Goal: Task Accomplishment & Management: Complete application form

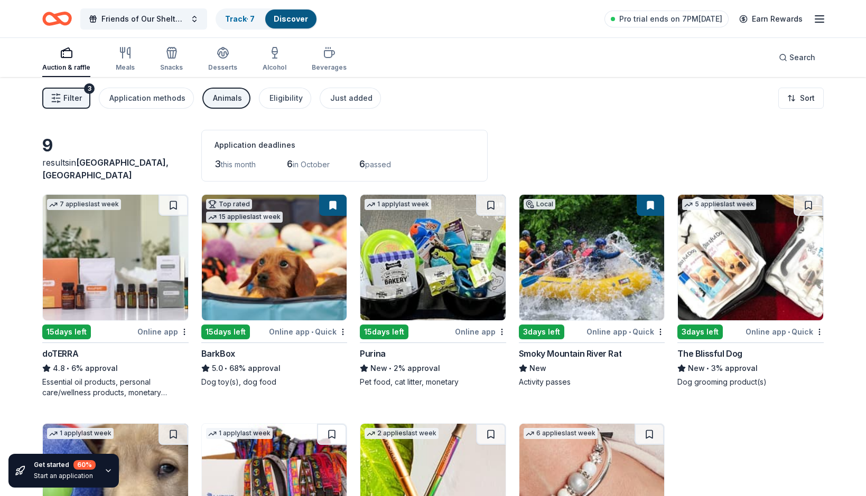
click at [792, 428] on div "7 applies last week 15 days left Online app doTERRA 4.8 • 6% approval Essential…" at bounding box center [432, 410] width 781 height 433
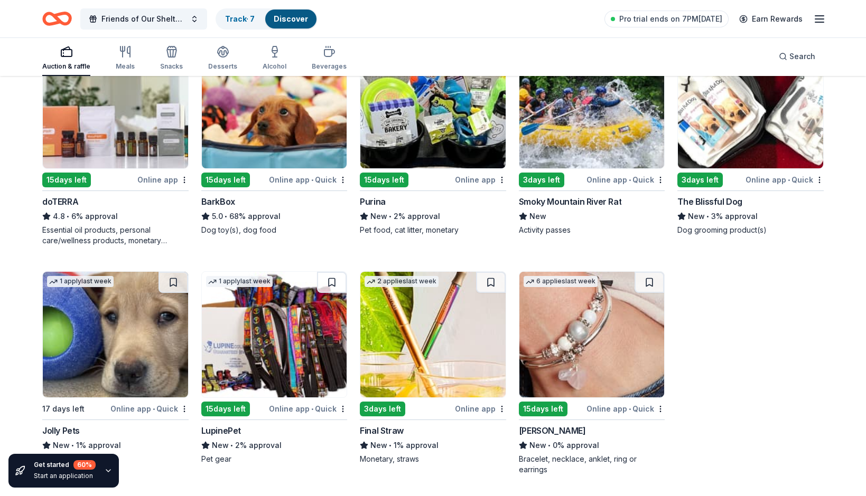
scroll to position [152, 0]
click at [615, 306] on img at bounding box center [591, 335] width 145 height 126
drag, startPoint x: 708, startPoint y: 48, endPoint x: 778, endPoint y: -4, distance: 87.7
click at [778, 0] on html "Friends of Our Shelter Dogs Poker Run Track · 7 Discover Pro trial ends on 7PM,…" at bounding box center [433, 96] width 866 height 496
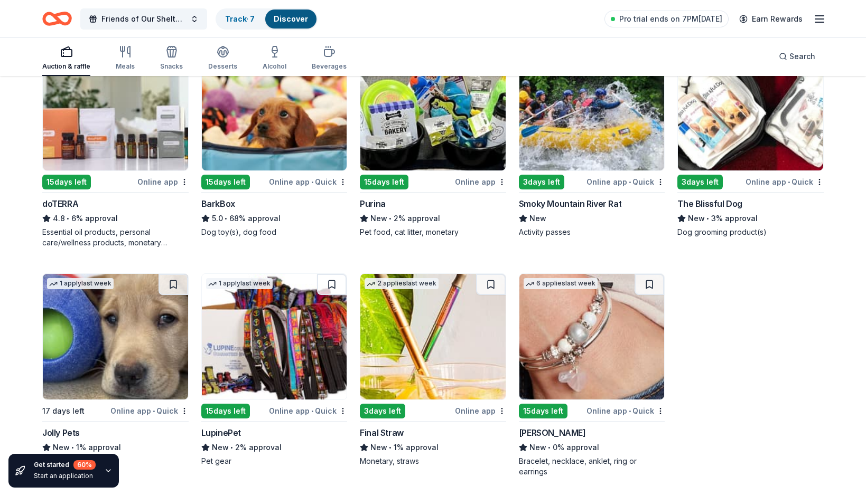
click at [264, 353] on img at bounding box center [274, 337] width 145 height 126
click at [134, 347] on img at bounding box center [115, 337] width 145 height 126
click at [737, 142] on img at bounding box center [750, 108] width 145 height 126
click at [591, 142] on img at bounding box center [591, 108] width 145 height 126
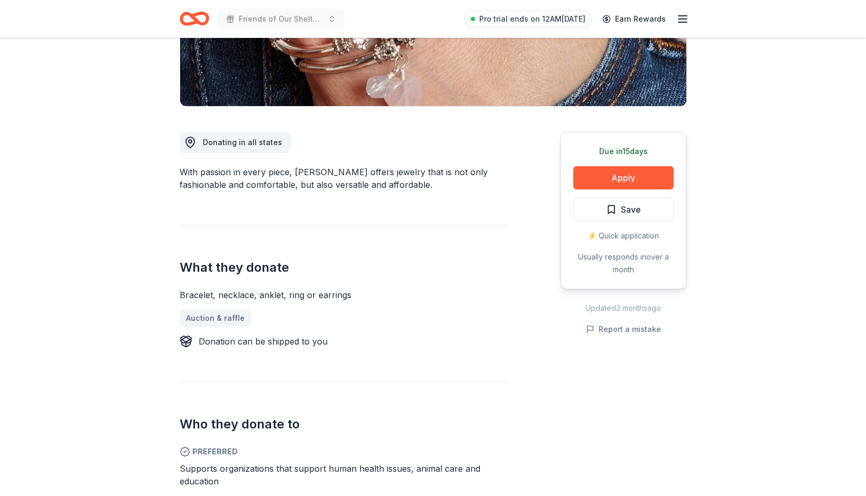
scroll to position [217, 0]
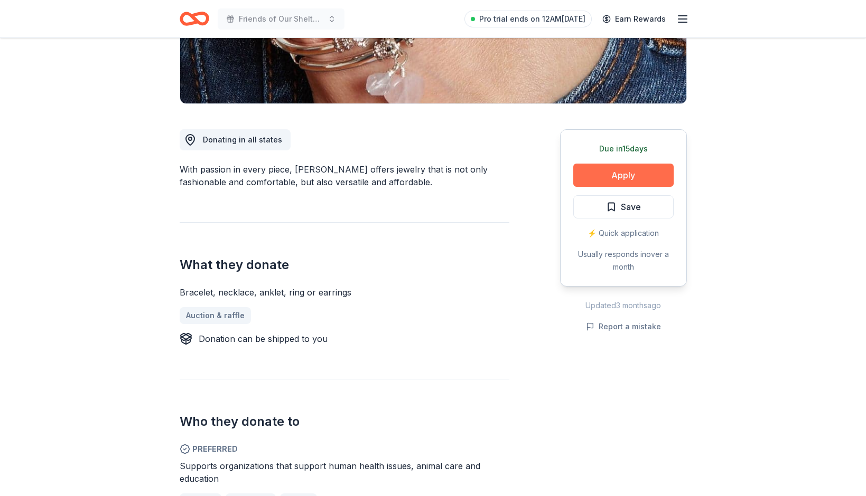
click at [604, 176] on button "Apply" at bounding box center [623, 175] width 100 height 23
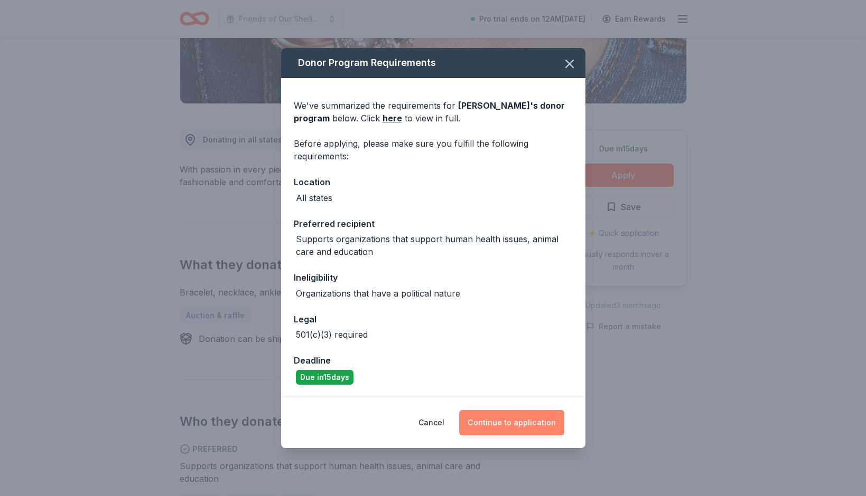
click at [524, 420] on button "Continue to application" at bounding box center [511, 422] width 105 height 25
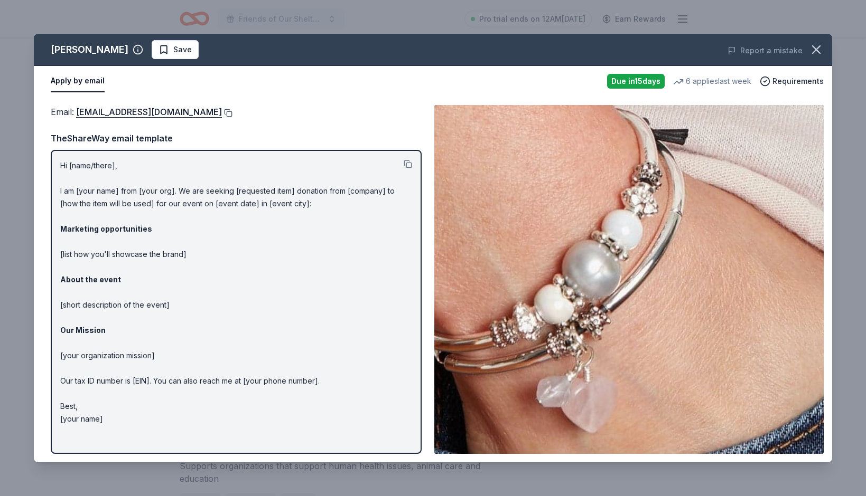
click at [222, 113] on button at bounding box center [227, 113] width 11 height 8
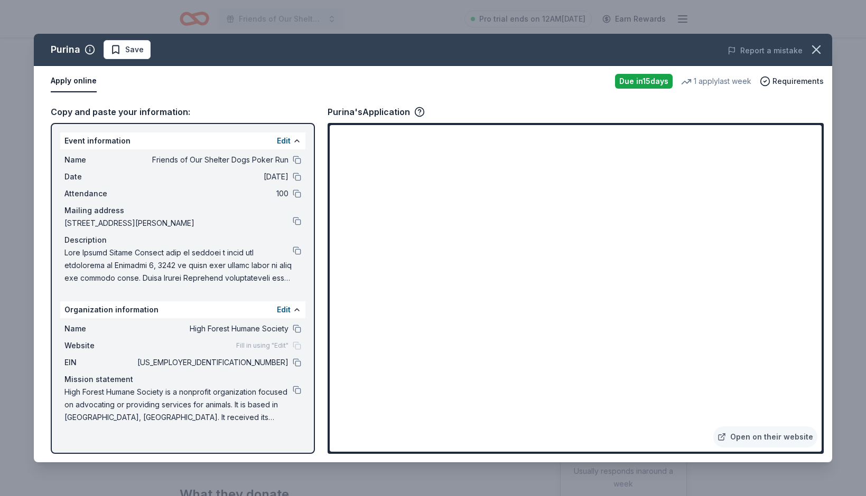
scroll to position [193, 0]
click at [744, 439] on link "Open on their website" at bounding box center [765, 437] width 104 height 21
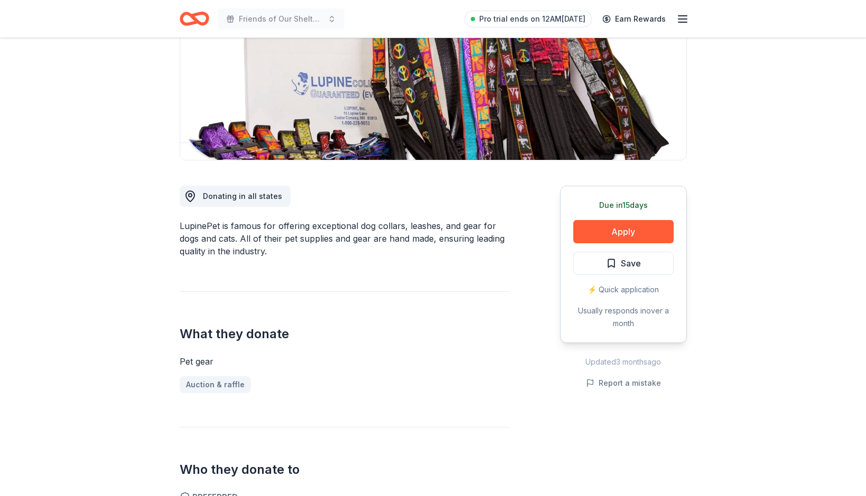
scroll to position [162, 0]
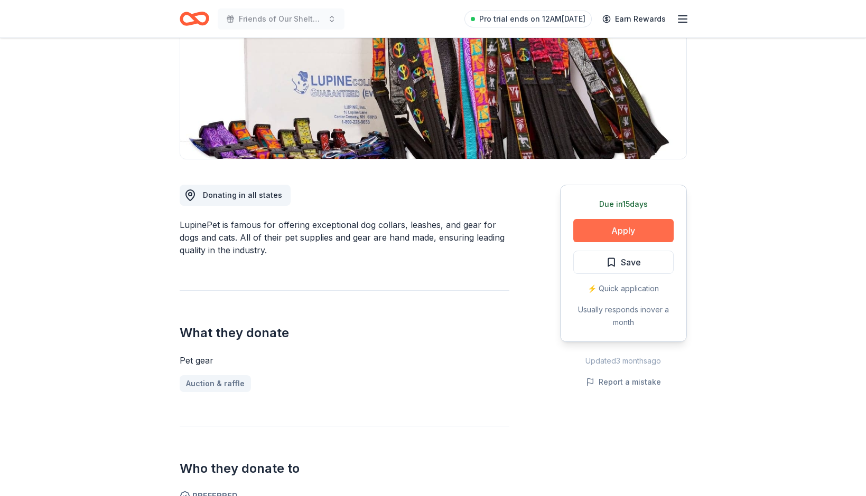
click at [605, 231] on button "Apply" at bounding box center [623, 230] width 100 height 23
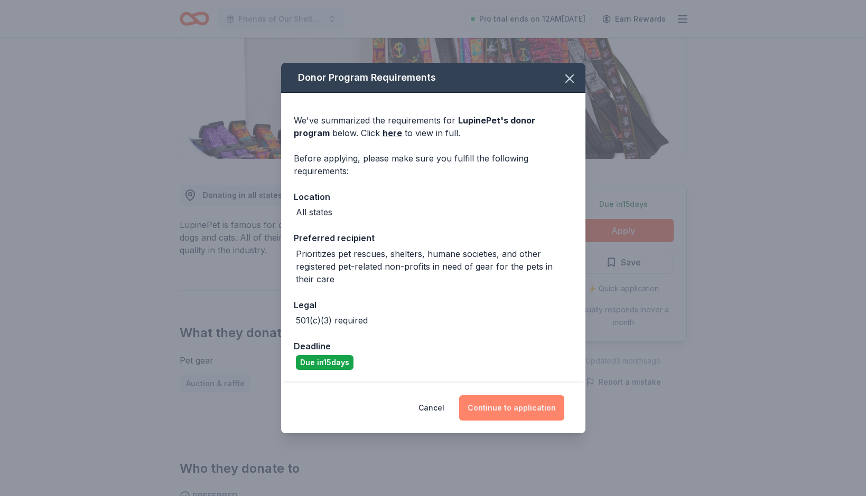
click at [508, 406] on button "Continue to application" at bounding box center [511, 408] width 105 height 25
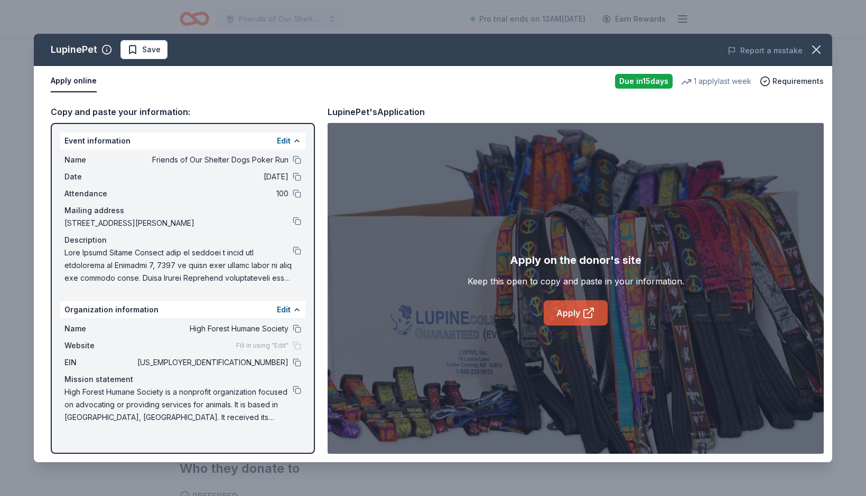
click at [574, 309] on link "Apply" at bounding box center [575, 312] width 64 height 25
click at [298, 364] on button at bounding box center [297, 363] width 8 height 8
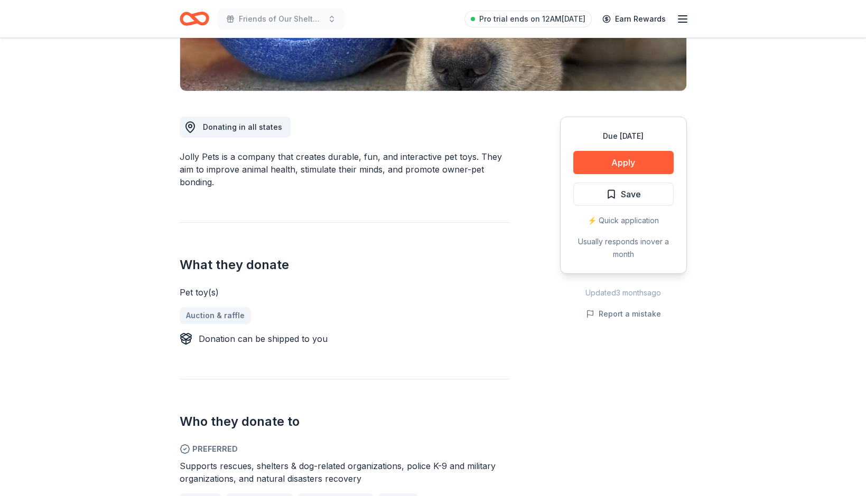
scroll to position [230, 0]
click at [614, 157] on button "Apply" at bounding box center [623, 162] width 100 height 23
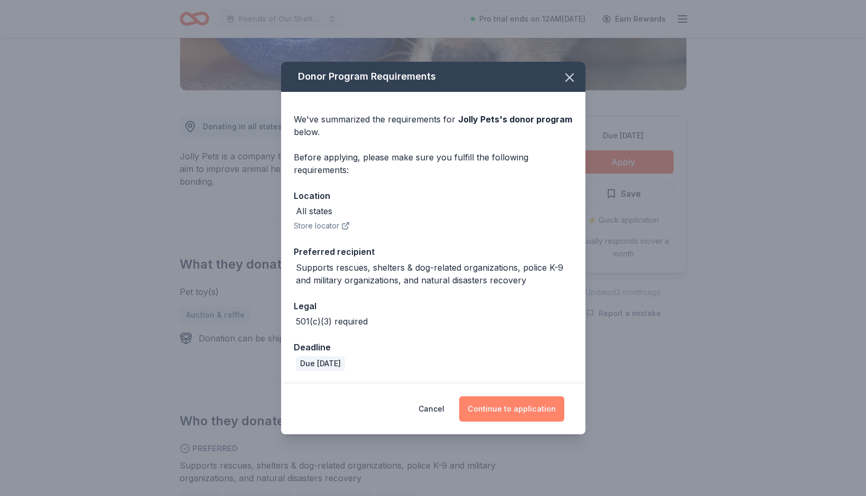
click at [511, 403] on button "Continue to application" at bounding box center [511, 409] width 105 height 25
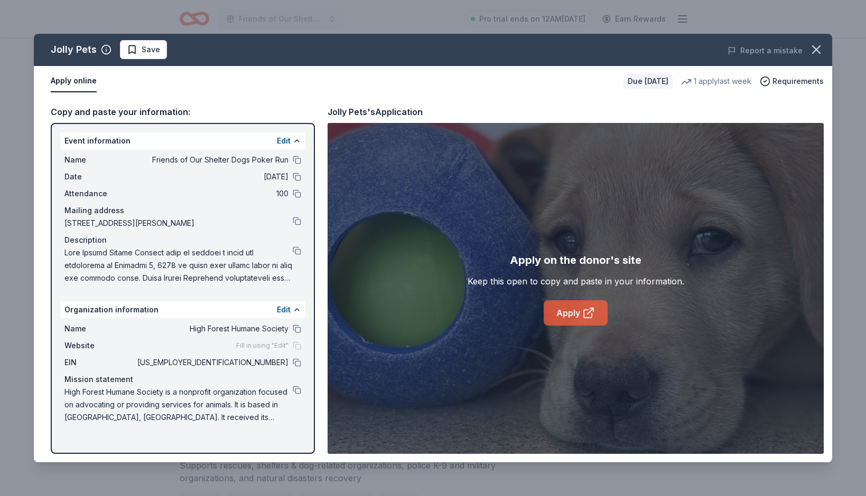
click at [564, 320] on link "Apply" at bounding box center [575, 312] width 64 height 25
click at [300, 364] on button at bounding box center [297, 363] width 8 height 8
click at [813, 52] on icon "button" at bounding box center [815, 49] width 7 height 7
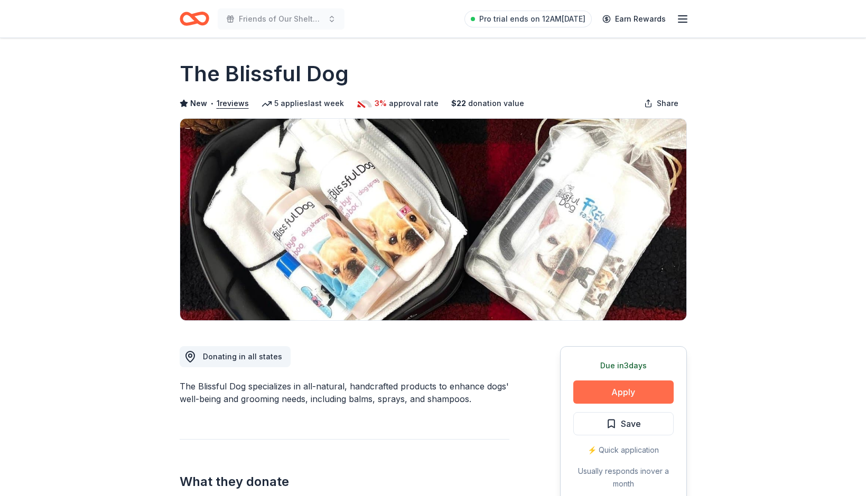
click at [628, 392] on button "Apply" at bounding box center [623, 392] width 100 height 23
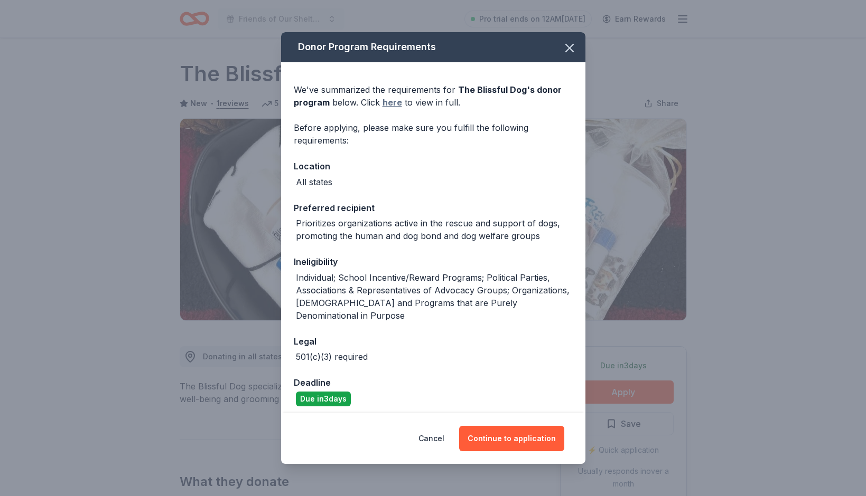
click at [391, 104] on link "here" at bounding box center [392, 102] width 20 height 13
click at [518, 440] on button "Continue to application" at bounding box center [511, 438] width 105 height 25
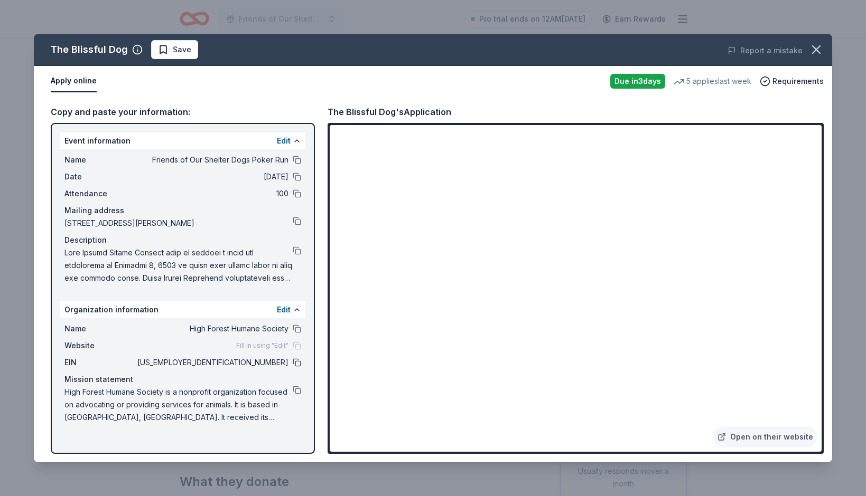
click at [297, 362] on button at bounding box center [297, 363] width 8 height 8
